Goal: Information Seeking & Learning: Understand process/instructions

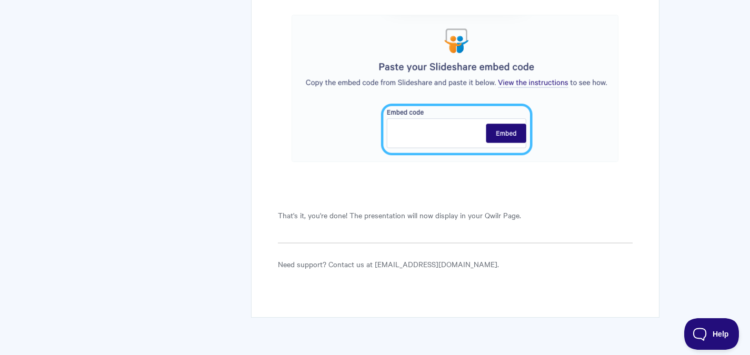
scroll to position [2354, 0]
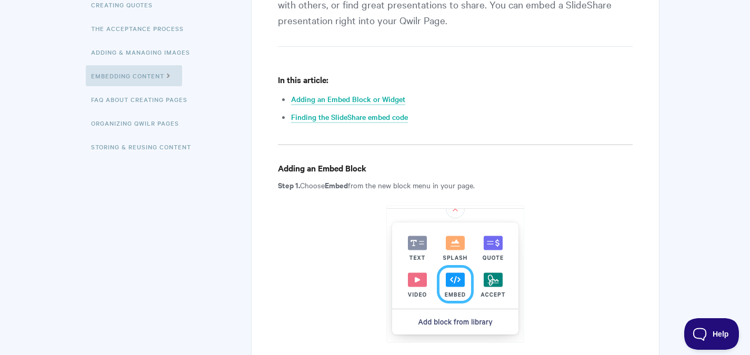
scroll to position [301, 0]
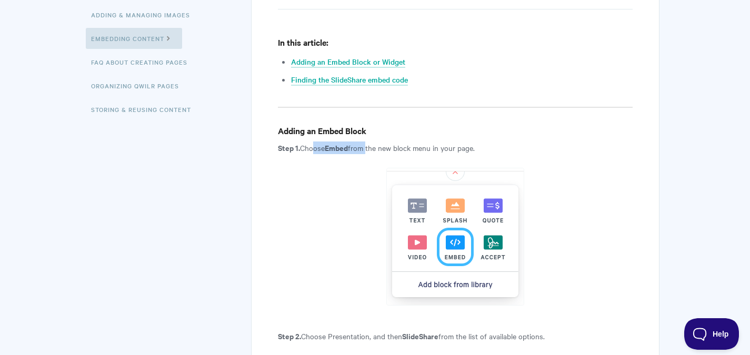
drag, startPoint x: 313, startPoint y: 147, endPoint x: 368, endPoint y: 154, distance: 55.1
click at [368, 154] on p "Step 1. Choose Embed from the new block menu in your page." at bounding box center [455, 148] width 354 height 13
drag, startPoint x: 348, startPoint y: 149, endPoint x: 374, endPoint y: 148, distance: 25.3
click at [374, 148] on p "Step 1. Choose Embed from the new block menu in your page." at bounding box center [455, 148] width 354 height 13
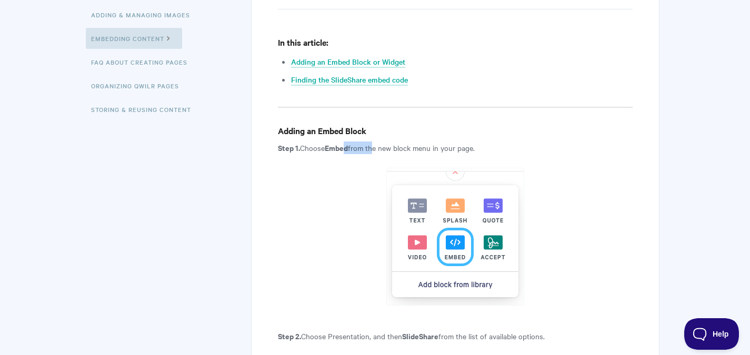
click at [374, 148] on p "Step 1. Choose Embed from the new block menu in your page." at bounding box center [455, 148] width 354 height 13
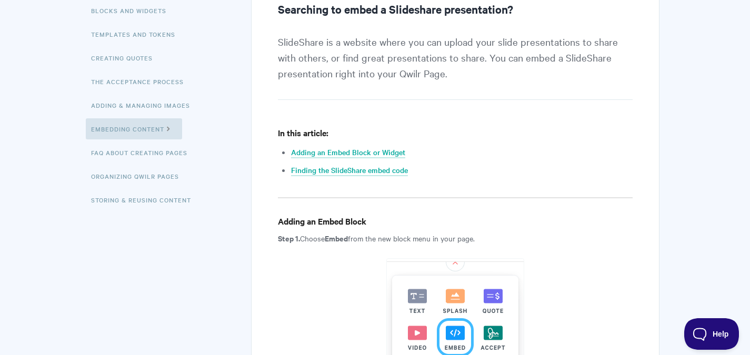
scroll to position [316, 0]
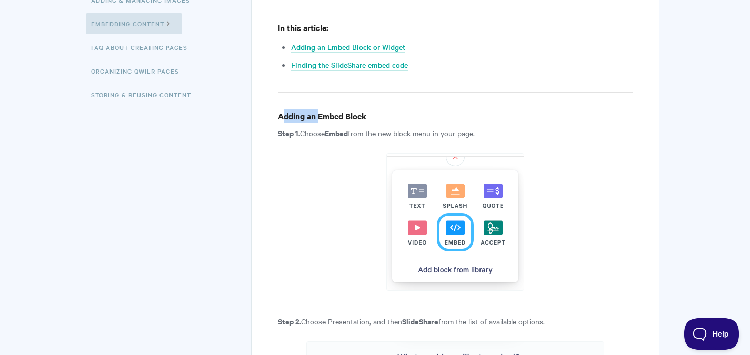
drag, startPoint x: 282, startPoint y: 118, endPoint x: 321, endPoint y: 116, distance: 39.0
click at [321, 117] on h4 "Adding an Embed Block" at bounding box center [455, 115] width 354 height 13
click at [321, 116] on h4 "Adding an Embed Block" at bounding box center [455, 115] width 354 height 13
click at [341, 114] on h4 "Adding an Embed Block" at bounding box center [455, 115] width 354 height 13
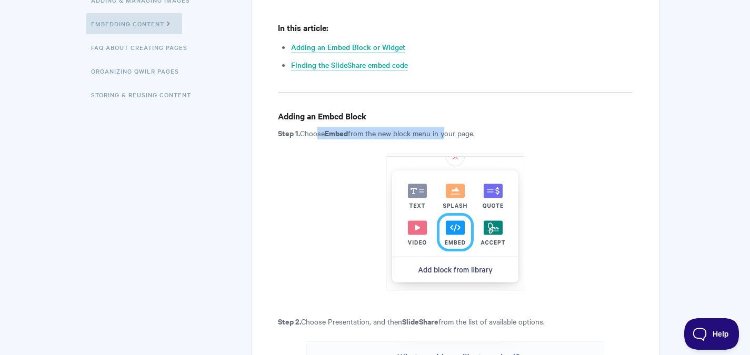
drag, startPoint x: 315, startPoint y: 134, endPoint x: 447, endPoint y: 133, distance: 132.1
click at [447, 133] on p "Step 1. Choose Embed from the new block menu in your page." at bounding box center [455, 133] width 354 height 13
drag, startPoint x: 481, startPoint y: 135, endPoint x: 304, endPoint y: 129, distance: 176.4
click at [304, 129] on p "Step 1. Choose Embed from the new block menu in your page." at bounding box center [455, 133] width 354 height 13
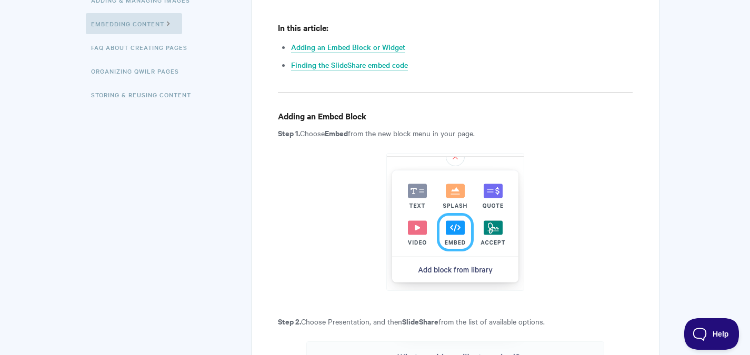
click at [304, 129] on p "Step 1. Choose Embed from the new block menu in your page." at bounding box center [455, 133] width 354 height 13
drag, startPoint x: 304, startPoint y: 129, endPoint x: 438, endPoint y: 138, distance: 134.5
click at [438, 138] on p "Step 1. Choose Embed from the new block menu in your page." at bounding box center [455, 133] width 354 height 13
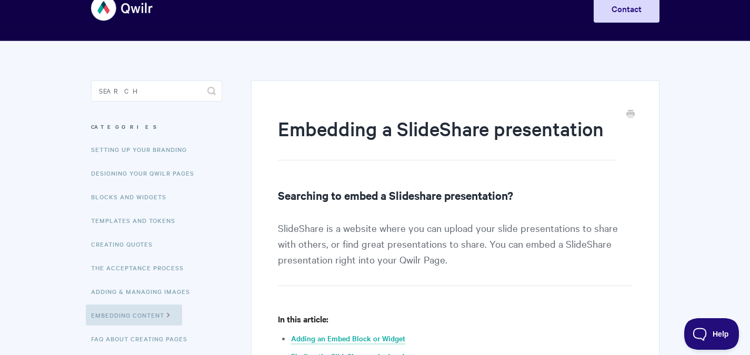
scroll to position [0, 0]
